Goal: Register for event/course

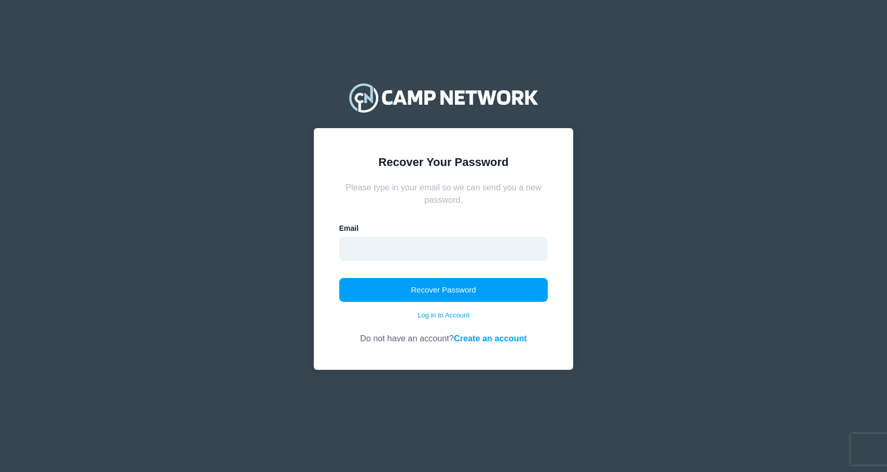
click at [418, 242] on input "email" at bounding box center [443, 249] width 209 height 24
paste input "[EMAIL_ADDRESS][DOMAIN_NAME]"
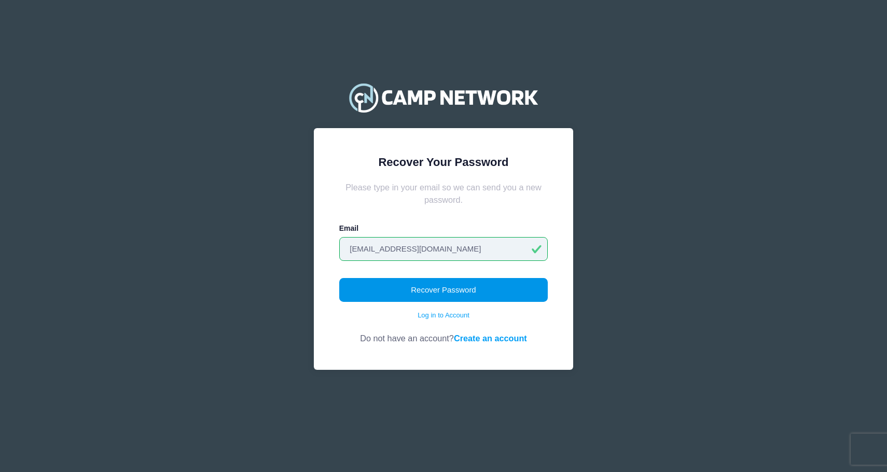
type input "[EMAIL_ADDRESS][DOMAIN_NAME]"
click at [439, 289] on button "Recover Password" at bounding box center [443, 290] width 209 height 24
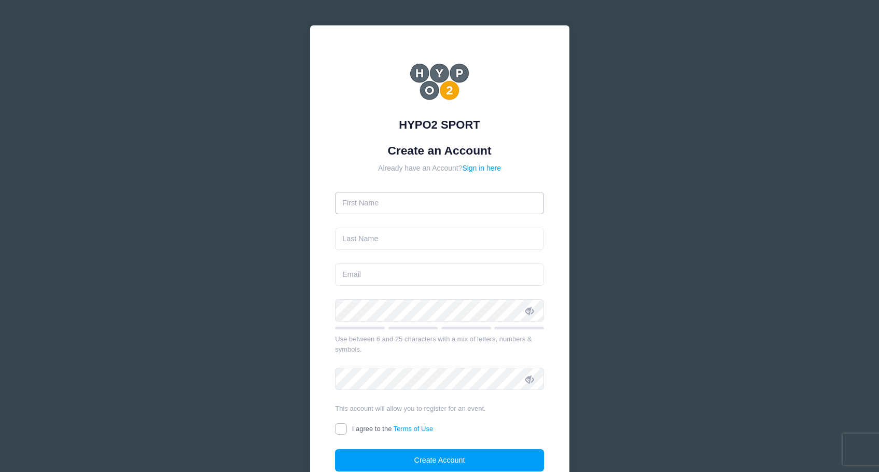
click at [423, 205] on input "text" at bounding box center [439, 203] width 209 height 22
type input "Merrill"
type input "[PERSON_NAME]"
type input "[EMAIL_ADDRESS][DOMAIN_NAME]"
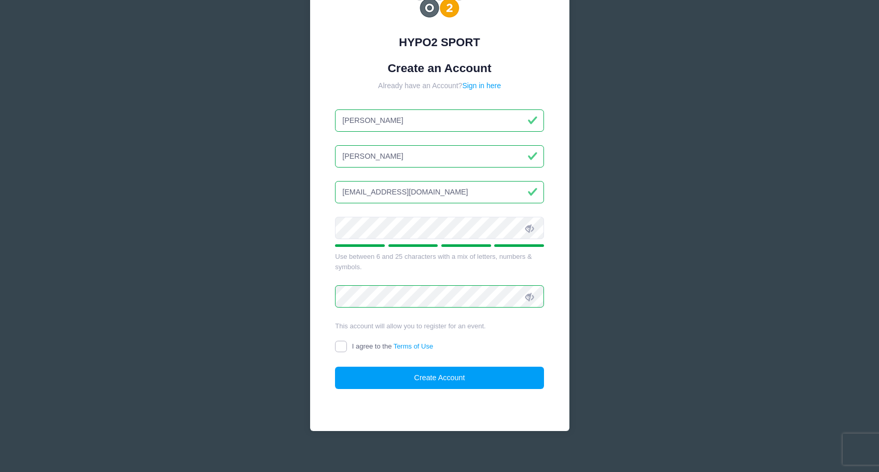
scroll to position [92, 0]
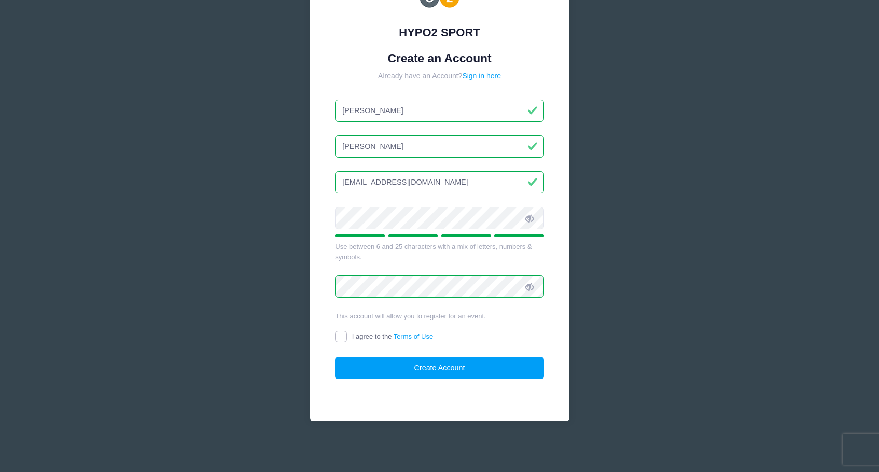
click at [344, 339] on input "I agree to the Terms of Use" at bounding box center [341, 337] width 12 height 12
checkbox input "true"
click at [437, 363] on button "Create Account" at bounding box center [439, 368] width 209 height 22
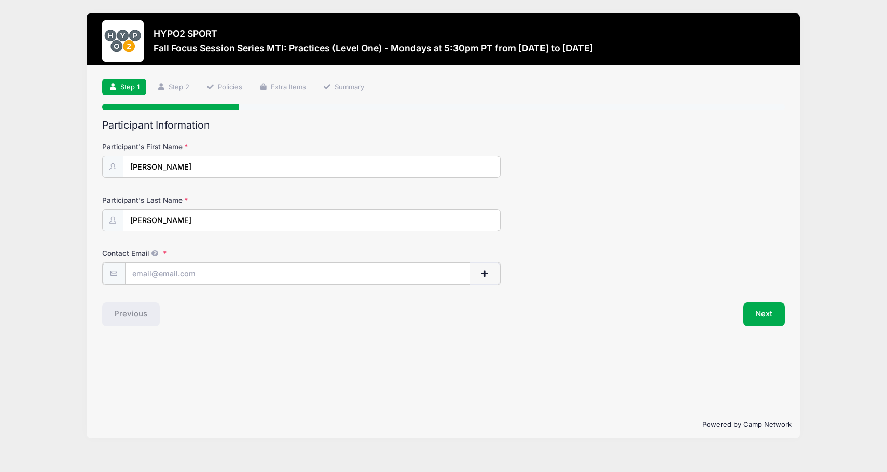
click at [166, 274] on input "Contact Email" at bounding box center [298, 274] width 346 height 22
type input "[EMAIL_ADDRESS][DOMAIN_NAME]"
click at [766, 312] on button "Next" at bounding box center [764, 313] width 42 height 24
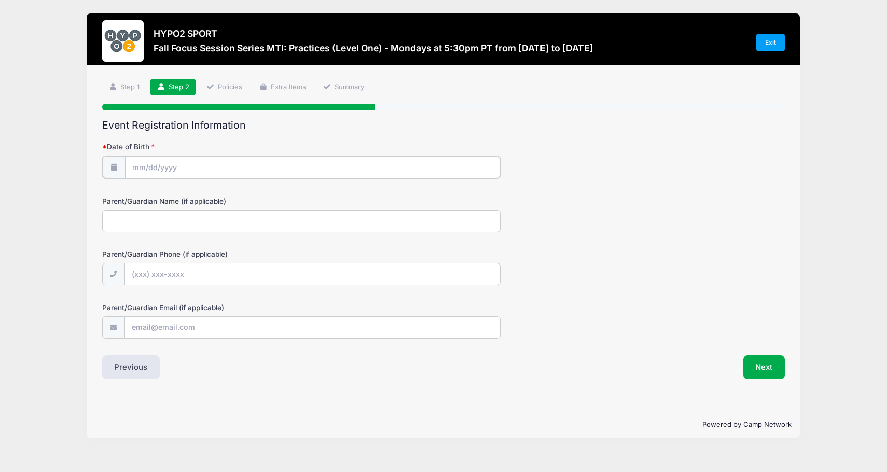
click at [229, 165] on input "Date of Birth" at bounding box center [312, 167] width 375 height 22
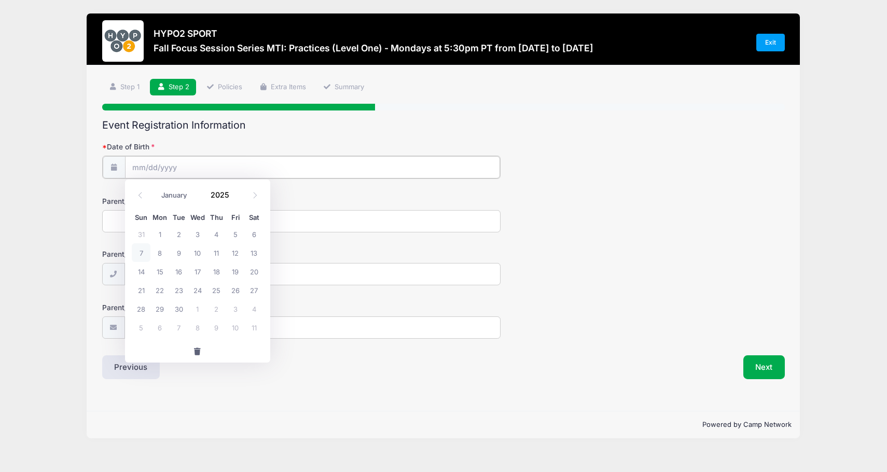
click at [137, 170] on input "Date of Birth" at bounding box center [312, 167] width 375 height 22
click at [237, 198] on span at bounding box center [235, 199] width 7 height 8
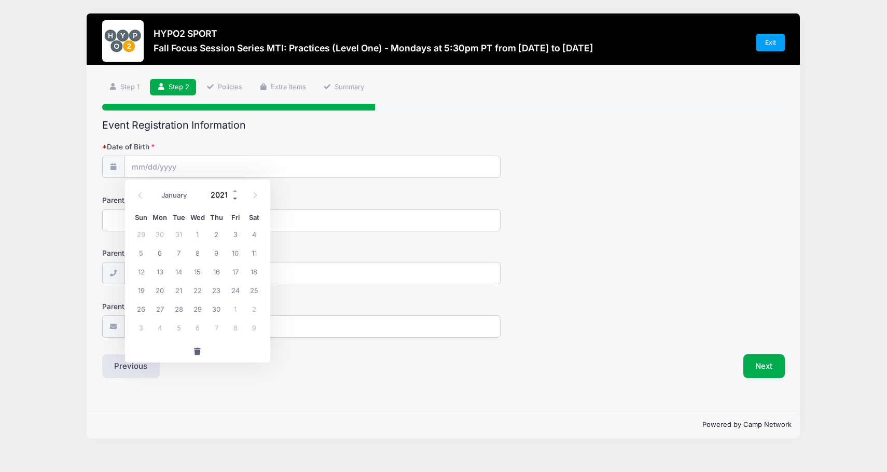
click at [237, 198] on span at bounding box center [235, 199] width 7 height 8
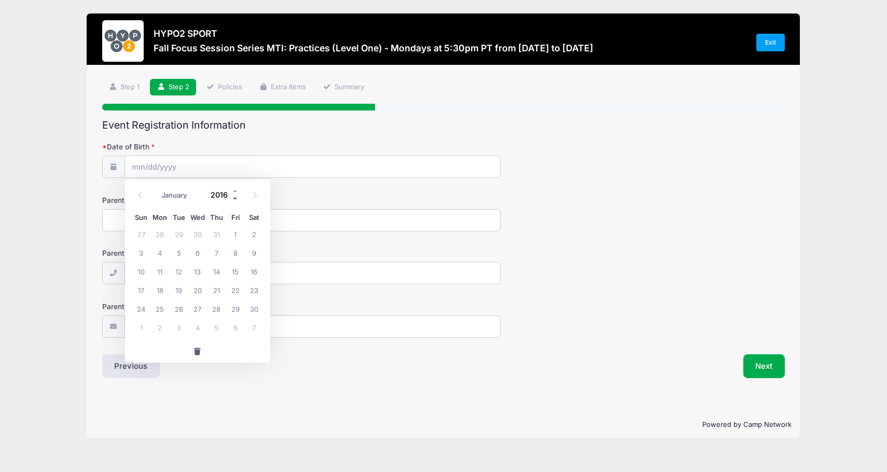
click at [237, 198] on span at bounding box center [235, 199] width 7 height 8
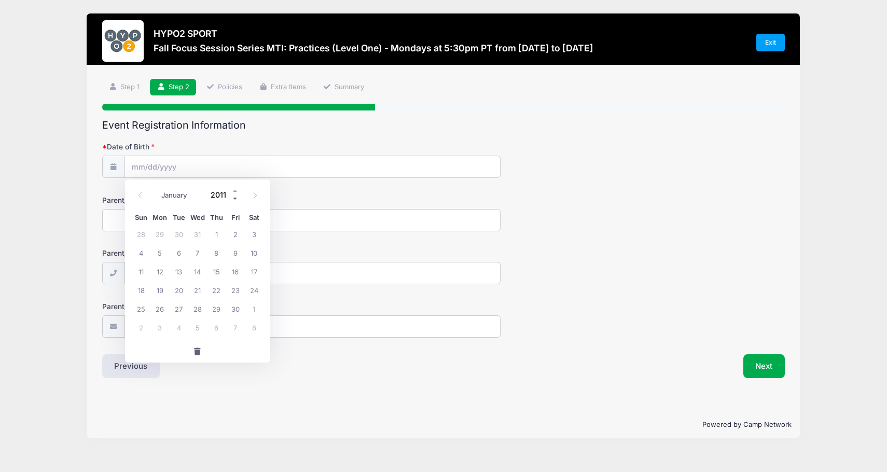
click at [237, 198] on span at bounding box center [235, 199] width 7 height 8
type input "2009"
click at [185, 196] on select "January February March April May June July August September October November De…" at bounding box center [179, 194] width 46 height 13
select select "11"
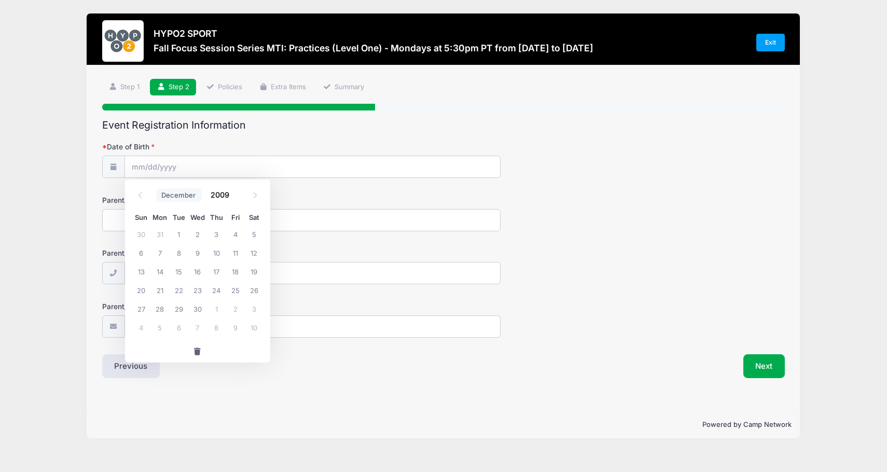
click at [156, 188] on select "January February March April May June July August September October November De…" at bounding box center [179, 194] width 46 height 13
click at [234, 289] on span "25" at bounding box center [235, 290] width 19 height 19
type input "[DATE]"
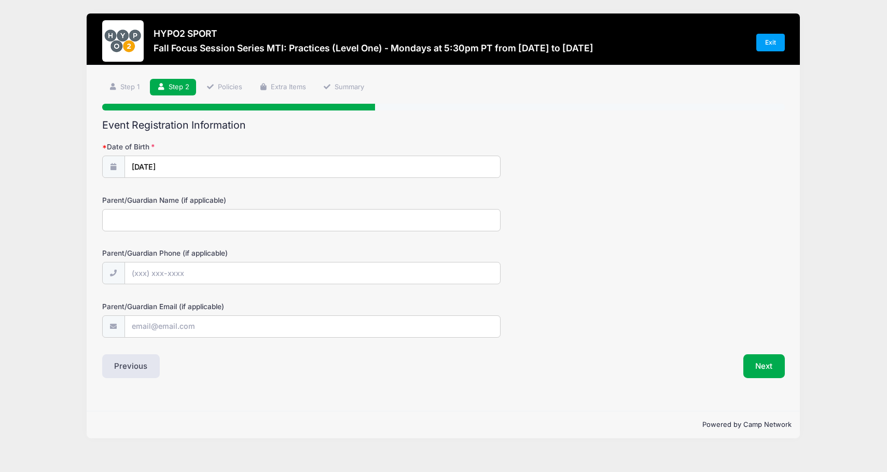
click at [225, 222] on input "Parent/Guardian Name (if applicable)" at bounding box center [301, 220] width 398 height 22
type input "[PERSON_NAME]"
click at [219, 277] on input "Parent/Guardian Phone (if applicable)" at bounding box center [312, 274] width 375 height 22
type input "[PHONE_NUMBER]"
click at [225, 326] on input "Parent/Guardian Email (if applicable)" at bounding box center [312, 327] width 375 height 22
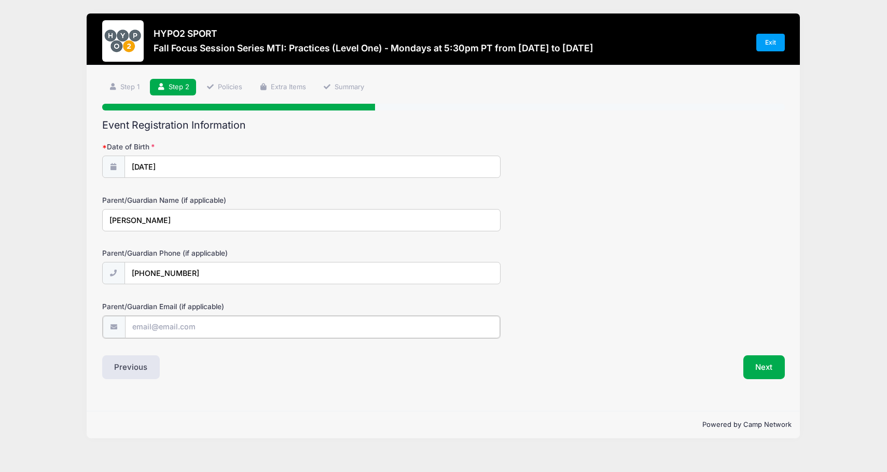
type input "[EMAIL_ADDRESS][DOMAIN_NAME]"
click at [763, 373] on button "Next" at bounding box center [764, 366] width 42 height 24
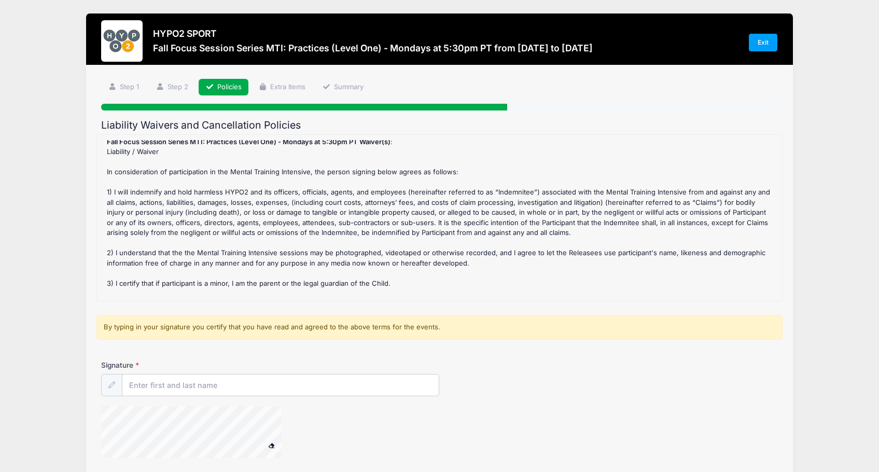
scroll to position [47, 0]
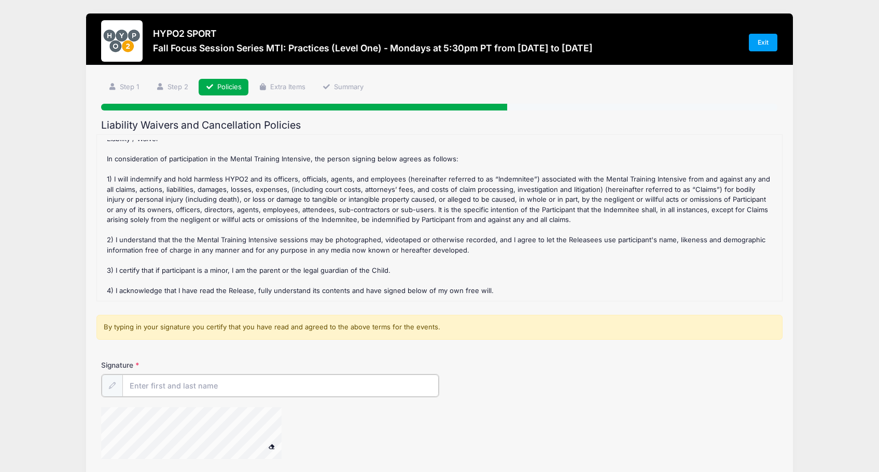
click at [187, 385] on input "Signature" at bounding box center [280, 386] width 316 height 22
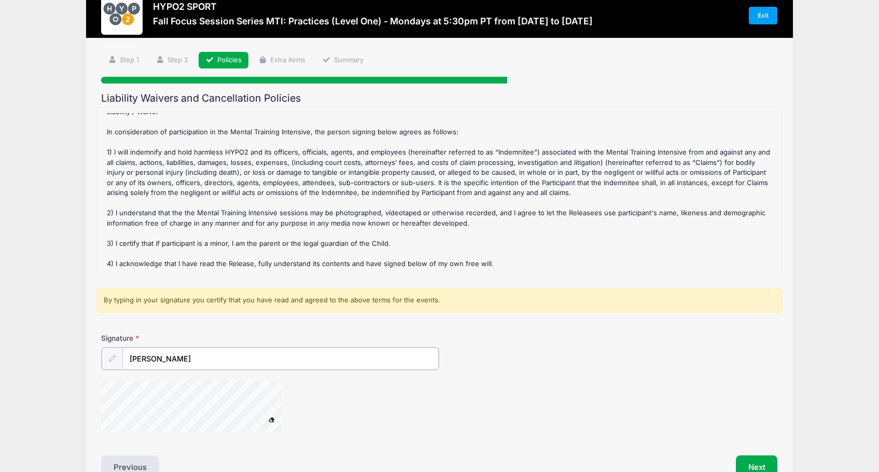
scroll to position [89, 0]
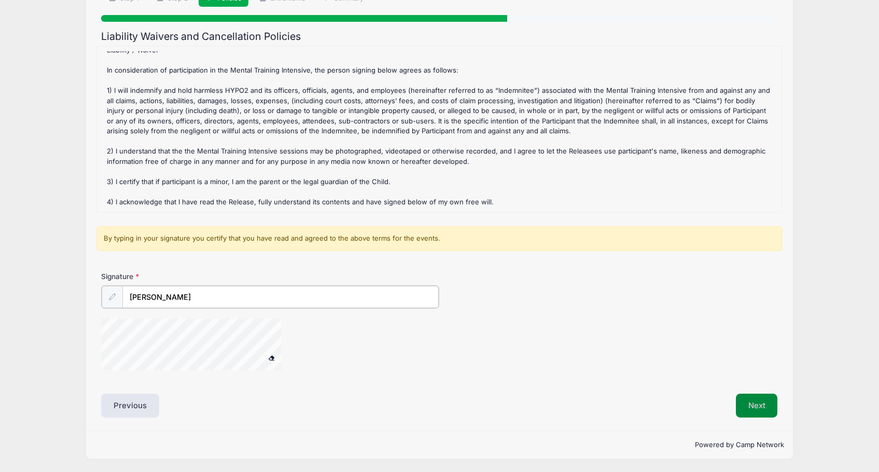
type input "[PERSON_NAME]"
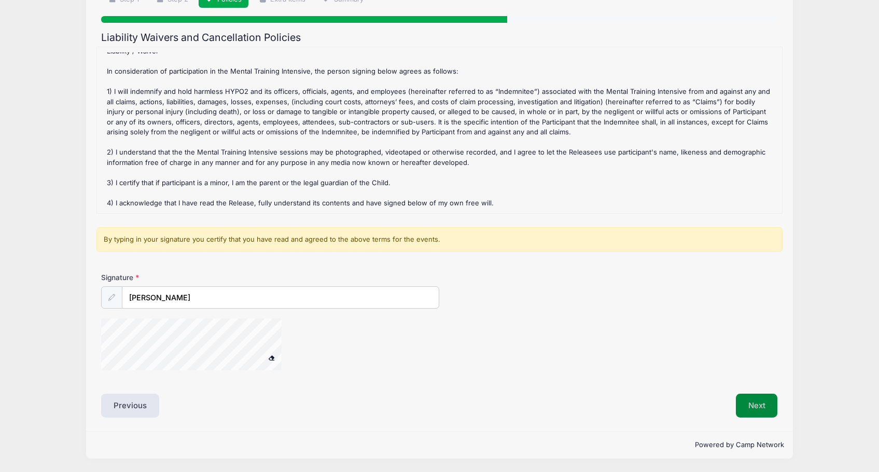
scroll to position [88, 0]
click at [763, 403] on button "Next" at bounding box center [757, 406] width 42 height 24
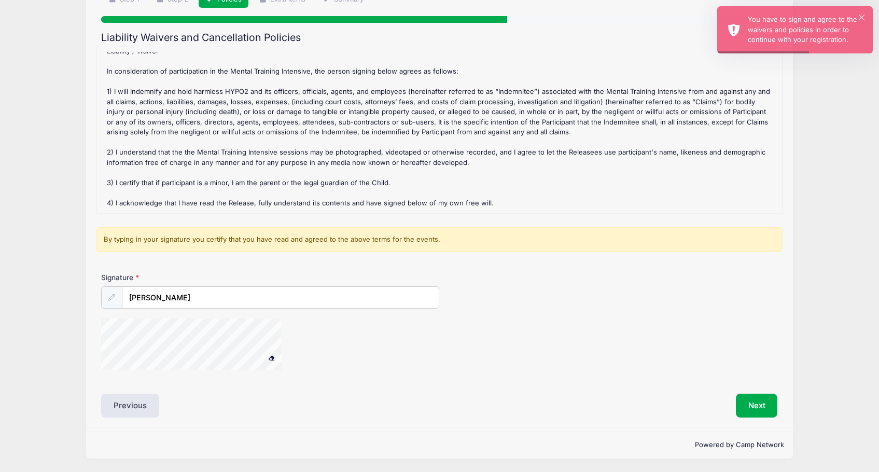
click at [271, 357] on span at bounding box center [271, 358] width 7 height 6
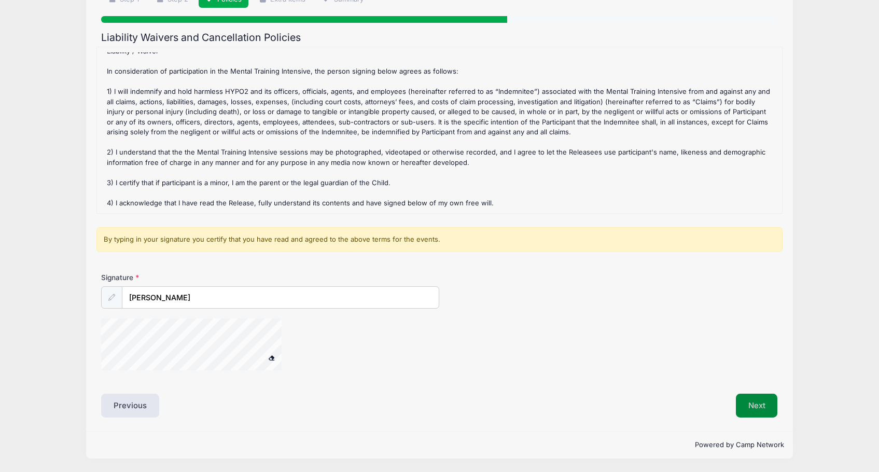
click at [756, 400] on button "Next" at bounding box center [757, 406] width 42 height 24
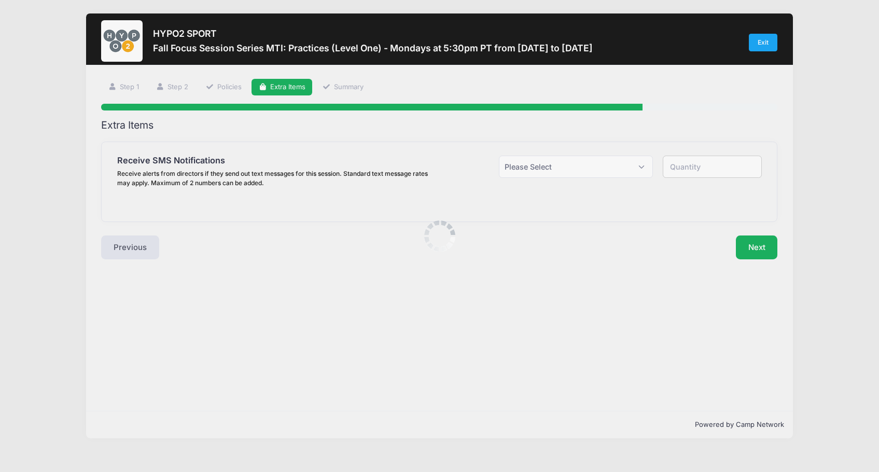
scroll to position [0, 0]
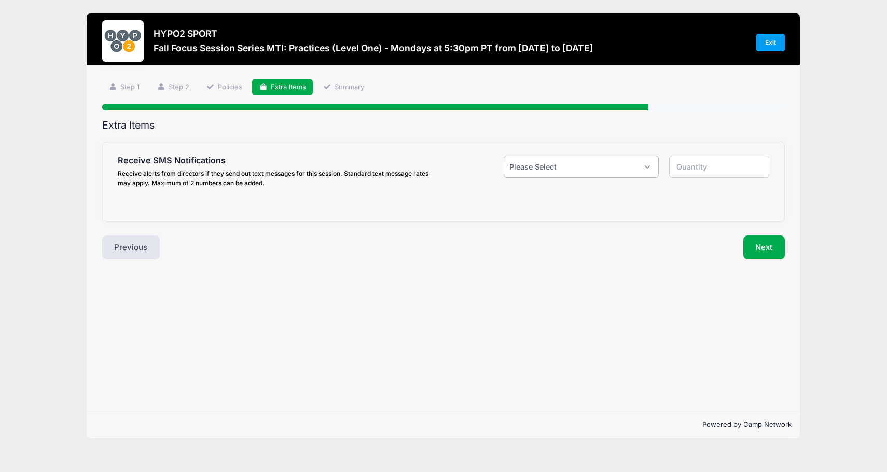
click at [555, 163] on select "Please Select Yes ($0.00) No" at bounding box center [581, 167] width 155 height 22
select select "1"
click at [504, 156] on select "Please Select Yes ($0.00) No" at bounding box center [581, 167] width 155 height 22
type input "1"
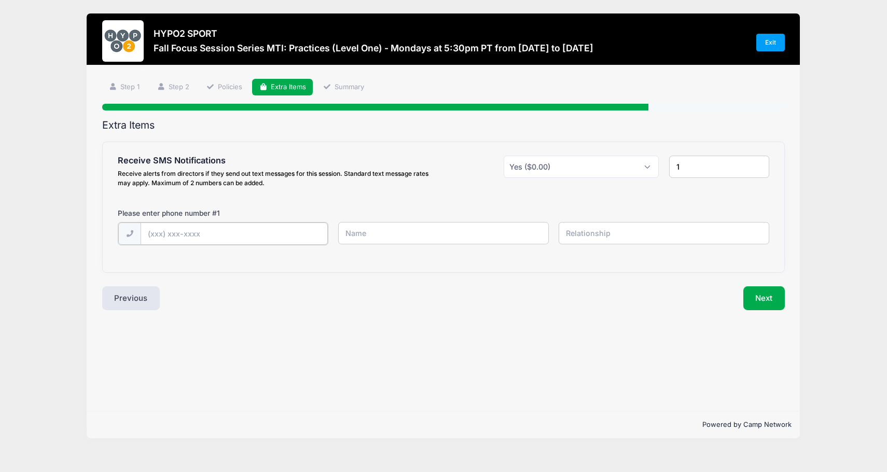
click at [237, 241] on input "text" at bounding box center [234, 234] width 187 height 22
type input "[PHONE_NUMBER]"
click at [469, 233] on input "text" at bounding box center [443, 233] width 211 height 22
type input "[PERSON_NAME]"
type input "Parent"
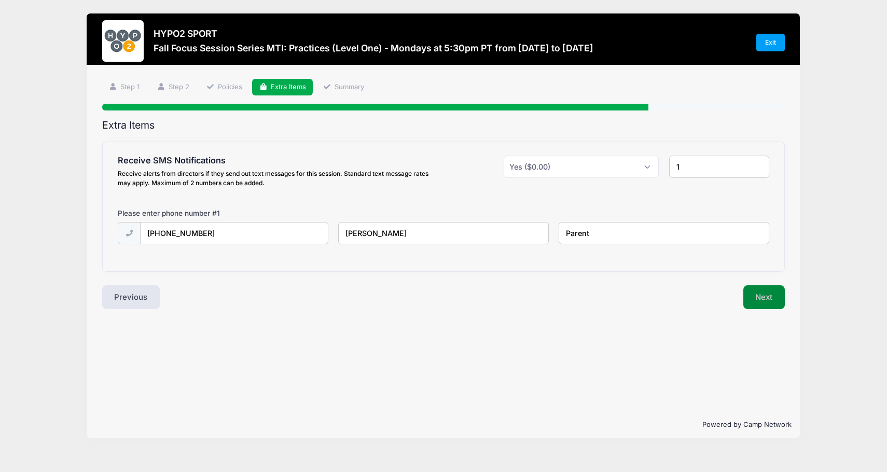
click at [754, 297] on button "Next" at bounding box center [764, 297] width 42 height 24
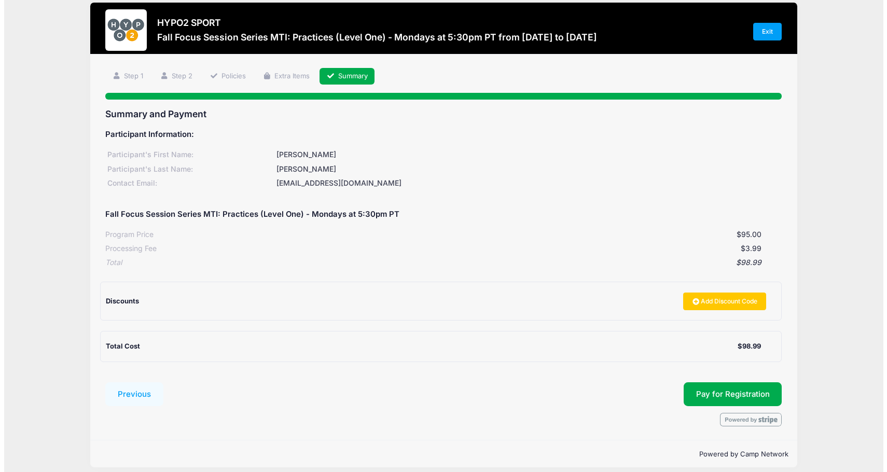
scroll to position [20, 0]
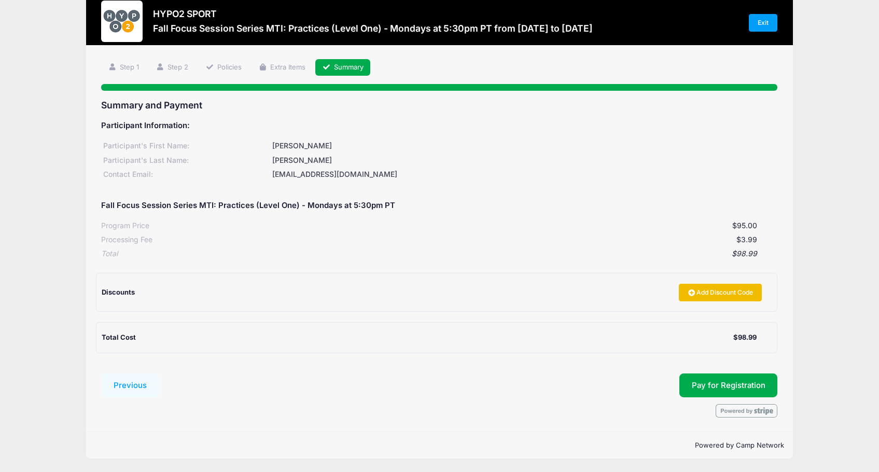
click at [713, 294] on link "Add Discount Code" at bounding box center [720, 293] width 83 height 18
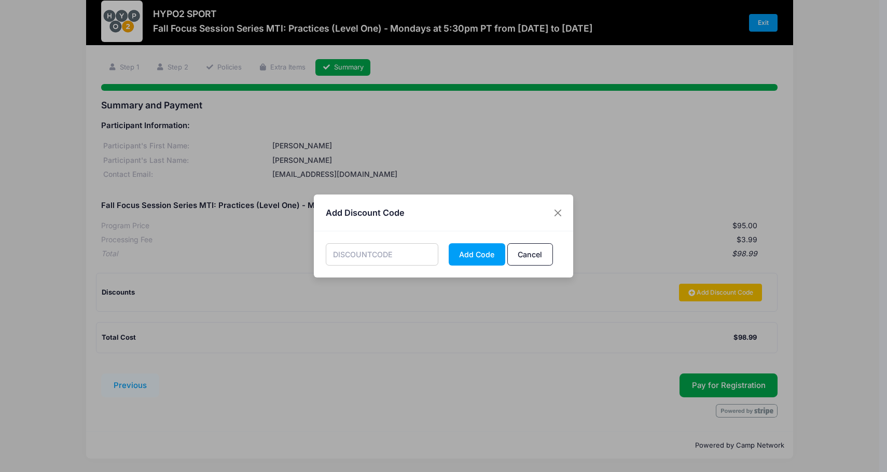
click at [406, 255] on input "text" at bounding box center [382, 254] width 113 height 22
type input "FALL50"
click at [482, 258] on button "Add Code" at bounding box center [477, 254] width 57 height 22
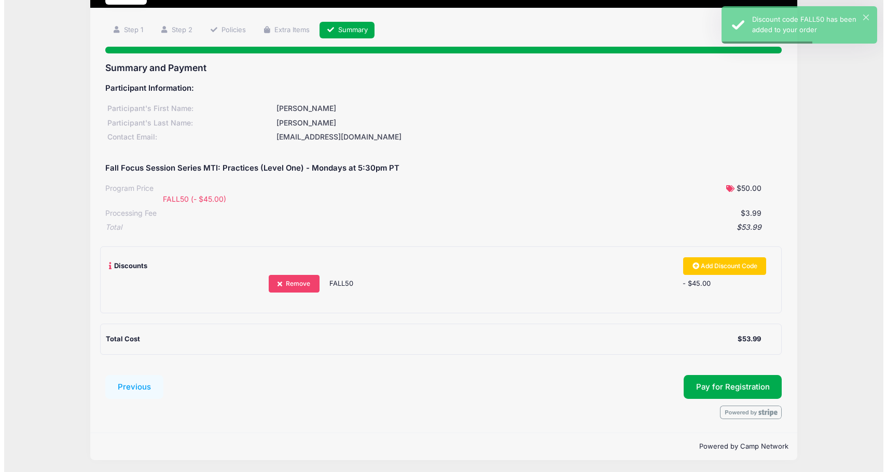
scroll to position [59, 0]
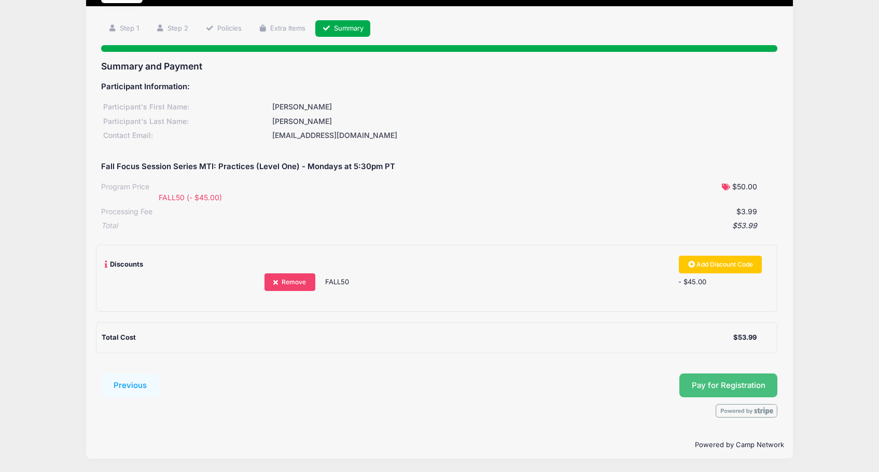
click at [727, 386] on button "Pay for Registration" at bounding box center [729, 386] width 99 height 24
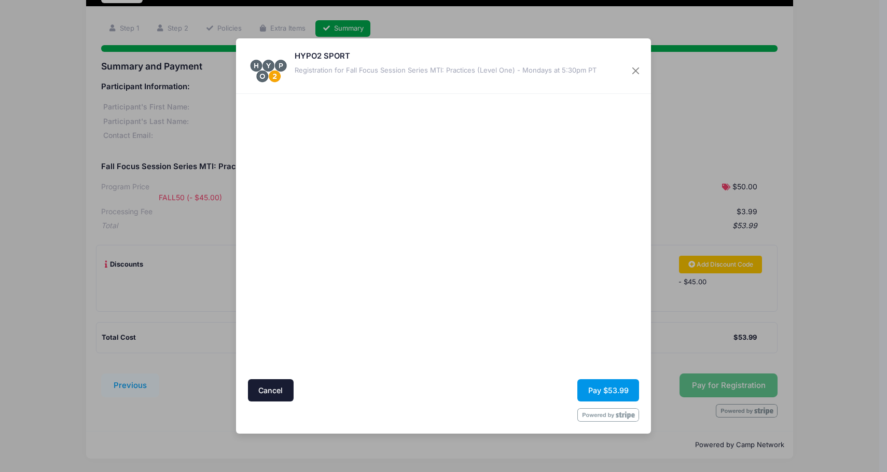
click at [613, 392] on button "Pay $53.99" at bounding box center [608, 390] width 62 height 22
click at [613, 388] on button "Pay $53.99" at bounding box center [608, 390] width 62 height 22
